Goal: Navigation & Orientation: Find specific page/section

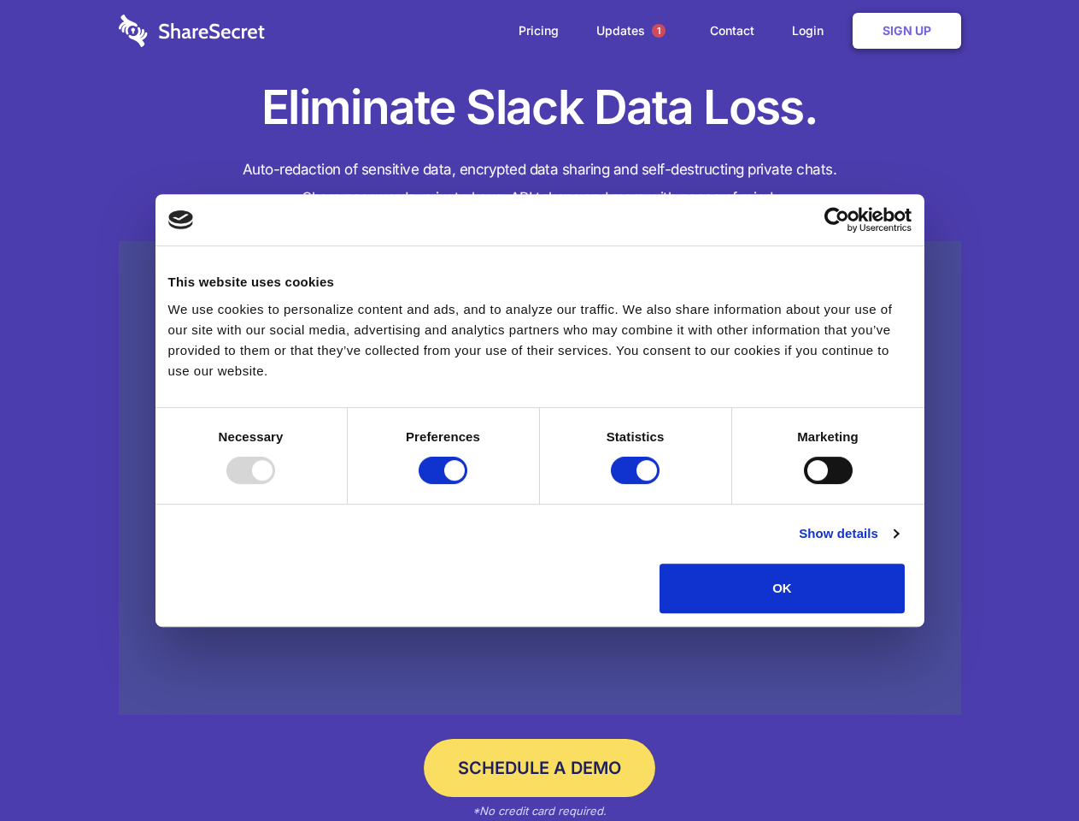
click at [275, 484] on div at bounding box center [250, 469] width 49 height 27
click at [468, 484] on input "Preferences" at bounding box center [443, 469] width 49 height 27
checkbox input "false"
click at [638, 484] on input "Statistics" at bounding box center [635, 469] width 49 height 27
checkbox input "false"
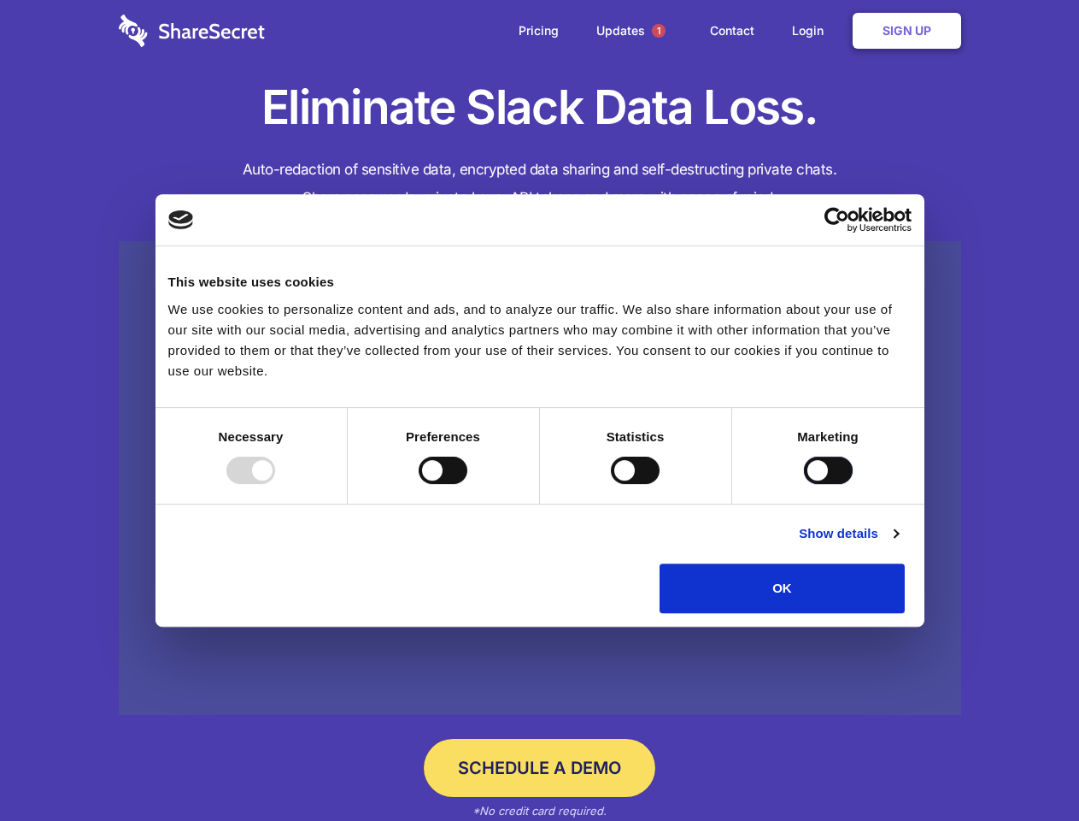
click at [804, 484] on input "Marketing" at bounding box center [828, 469] width 49 height 27
checkbox input "true"
click at [898, 544] on link "Show details" at bounding box center [848, 533] width 99 height 21
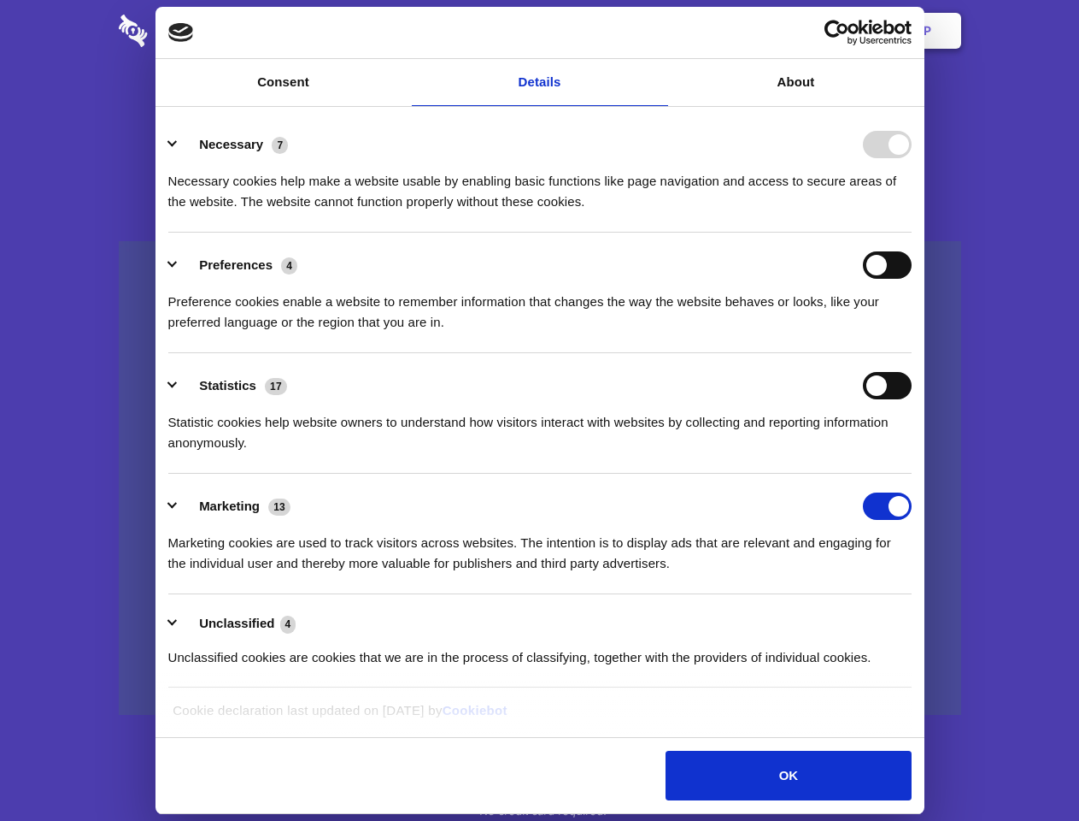
click at [912, 232] on li "Necessary 7 Necessary cookies help make a website usable by enabling basic func…" at bounding box center [540, 172] width 744 height 121
click at [658, 31] on span "1" at bounding box center [659, 31] width 14 height 14
